Goal: Use online tool/utility: Utilize a website feature to perform a specific function

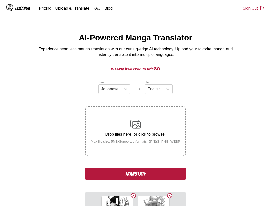
click at [169, 178] on button "Translate" at bounding box center [135, 175] width 100 height 12
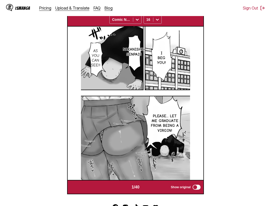
scroll to position [105, 0]
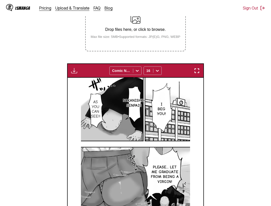
click at [197, 70] on img "button" at bounding box center [197, 71] width 6 height 6
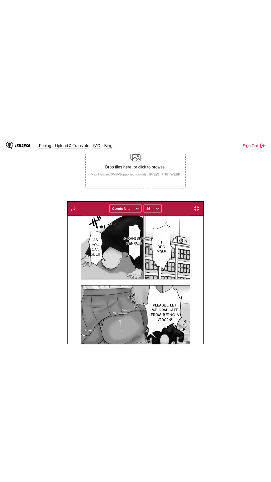
scroll to position [32, 0]
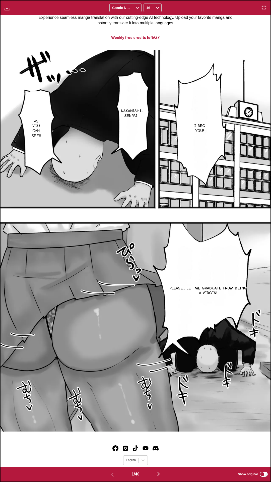
click at [224, 31] on div "I beg you! Nakanishi-senpai!! As you can see!! Please... let me graduate from b…" at bounding box center [136, 241] width 270 height 452
click at [165, 18] on div "I beg you! Nakanishi-senpai!! As you can see!! Please... let me graduate from b…" at bounding box center [136, 241] width 270 height 452
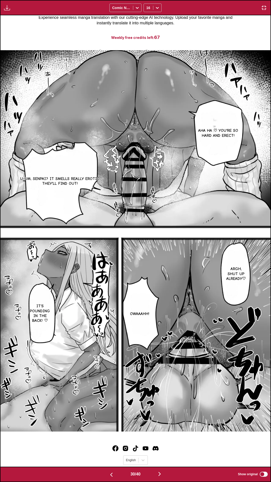
scroll to position [0, 0]
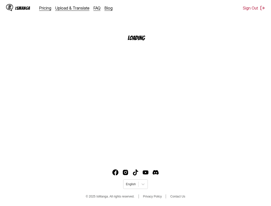
scroll to position [59, 0]
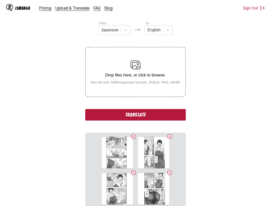
click at [148, 113] on button "Translate" at bounding box center [135, 115] width 100 height 12
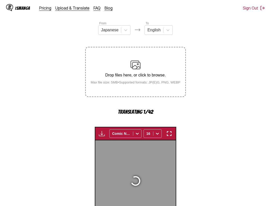
scroll to position [156, 0]
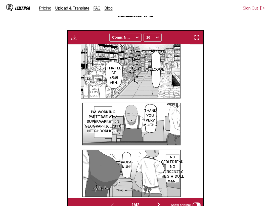
click at [220, 155] on section "From Japanese To English Drop files here, or click to browse. Max file size: 5M…" at bounding box center [135, 68] width 263 height 289
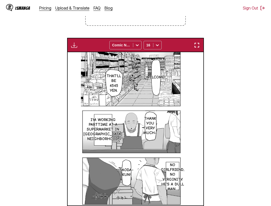
click at [241, 130] on section "From Japanese To English Drop files here, or click to browse. Max file size: 5M…" at bounding box center [135, 85] width 263 height 271
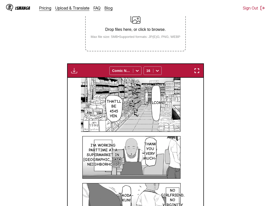
click at [198, 72] on img "button" at bounding box center [197, 71] width 6 height 6
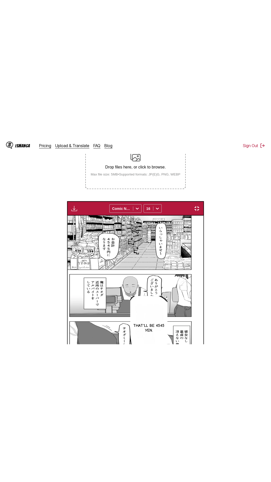
scroll to position [32, 0]
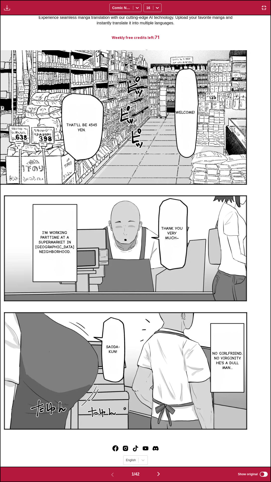
click at [190, 0] on div "Download Panel Download All Comic Neue 16" at bounding box center [135, 7] width 271 height 15
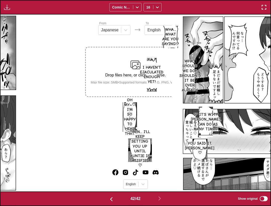
scroll to position [28, 0]
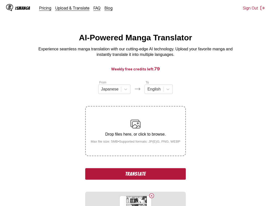
click at [156, 172] on button "Translate" at bounding box center [135, 175] width 100 height 12
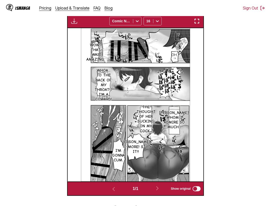
click at [200, 23] on button "button" at bounding box center [196, 21] width 9 height 7
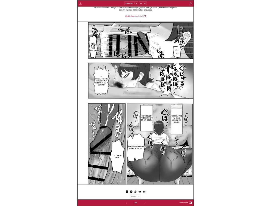
scroll to position [131, 0]
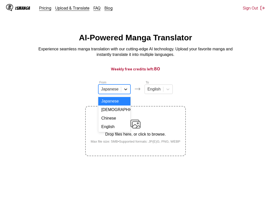
click at [126, 89] on icon at bounding box center [125, 89] width 5 height 5
click at [121, 113] on div "Korean" at bounding box center [114, 110] width 32 height 9
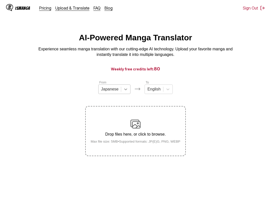
click at [128, 90] on div at bounding box center [125, 89] width 9 height 9
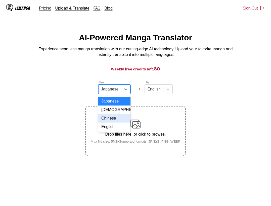
click at [115, 123] on div "Chinese" at bounding box center [114, 118] width 32 height 9
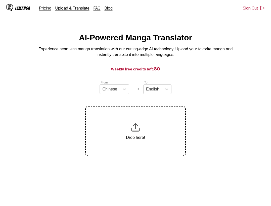
scroll to position [5, 0]
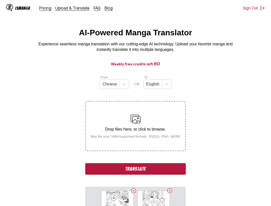
click at [134, 168] on button "Translate" at bounding box center [135, 169] width 100 height 12
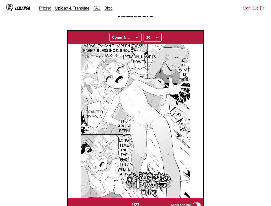
scroll to position [131, 0]
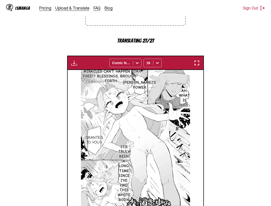
click at [196, 65] on img "button" at bounding box center [197, 63] width 6 height 6
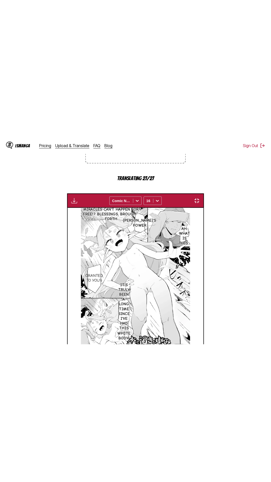
scroll to position [32, 0]
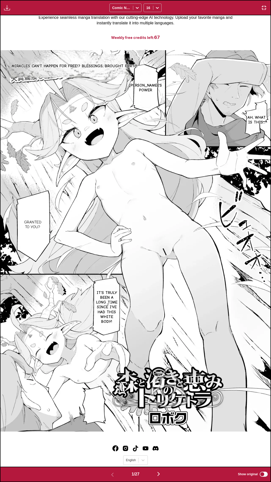
click at [247, 30] on div "Miracles can't happen for free!? Blessings, brought forth Shogo's power Ah, wha…" at bounding box center [136, 241] width 270 height 452
click at [207, 23] on div "Miracles can't happen for free!? Blessings, brought forth Shogo's power Ah, wha…" at bounding box center [136, 241] width 270 height 452
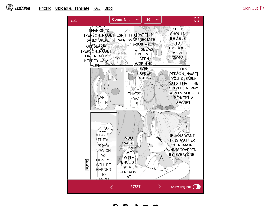
scroll to position [0, 0]
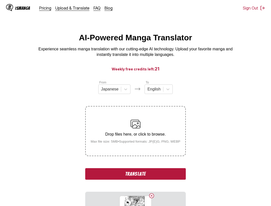
click at [137, 174] on button "Translate" at bounding box center [135, 175] width 100 height 12
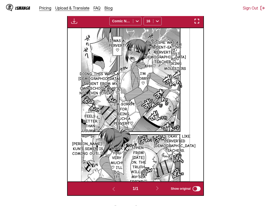
click at [199, 18] on div "Download Panel Download All Comic Neue 16" at bounding box center [135, 21] width 137 height 14
click at [198, 22] on img "button" at bounding box center [197, 21] width 6 height 6
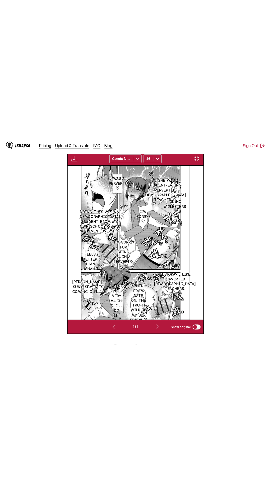
scroll to position [32, 0]
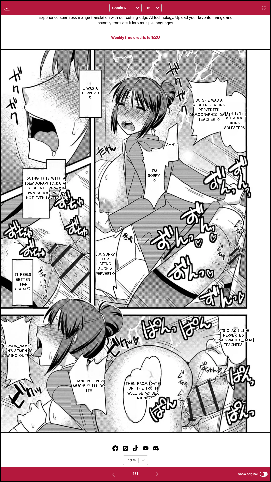
click at [223, 6] on div "Download Panel Download All Comic Neue 16" at bounding box center [135, 7] width 271 height 15
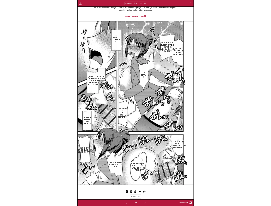
scroll to position [131, 0]
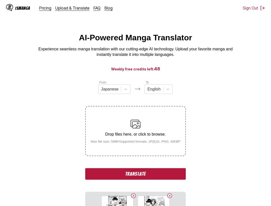
click at [113, 177] on button "Translate" at bounding box center [135, 175] width 100 height 12
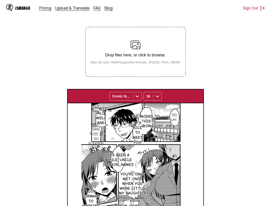
scroll to position [54, 0]
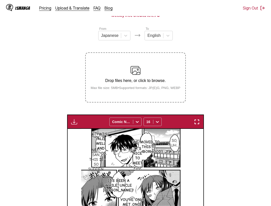
click at [197, 122] on img "button" at bounding box center [197, 122] width 6 height 6
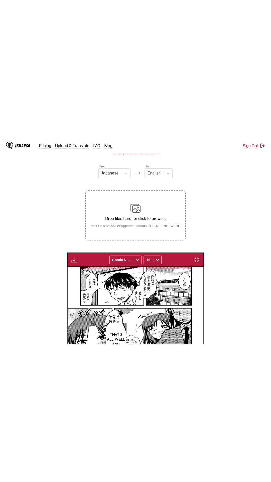
scroll to position [32, 0]
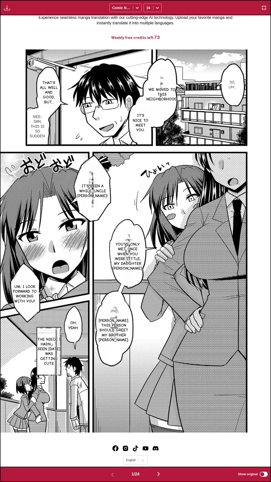
click at [221, 27] on div "So, uh... We moved to this neighborhood. That's all well and good, but... It's …" at bounding box center [136, 241] width 270 height 452
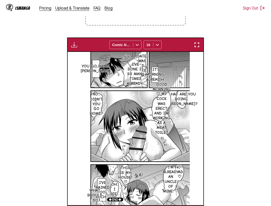
scroll to position [182, 0]
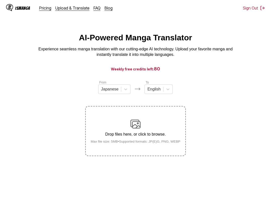
scroll to position [30, 0]
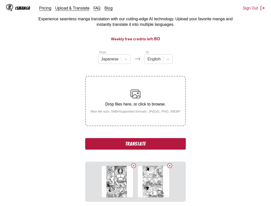
click at [173, 142] on button "Translate" at bounding box center [135, 144] width 100 height 12
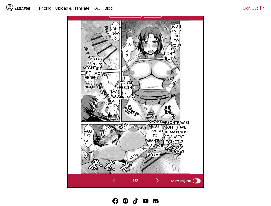
scroll to position [103, 0]
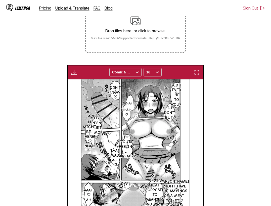
click at [198, 91] on div "Did I ever lie to you? ? I... don't know! ♡ Mnah♡ I-I don't, but... Nhah ♡ But …" at bounding box center [136, 156] width 136 height 154
click at [200, 75] on img "button" at bounding box center [197, 72] width 6 height 6
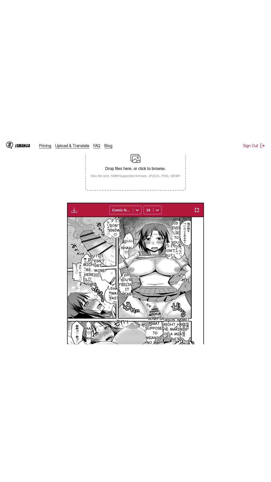
scroll to position [32, 0]
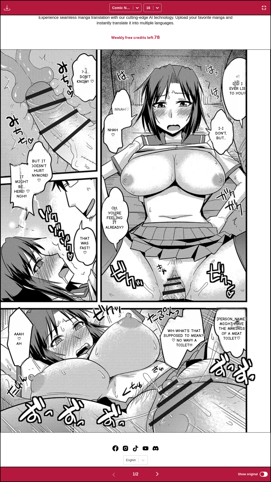
click at [212, 4] on div "Download Panel Download All Comic Neue 16" at bounding box center [135, 7] width 271 height 15
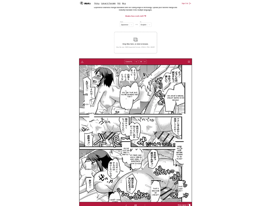
scroll to position [0, 136]
